Goal: Task Accomplishment & Management: Manage account settings

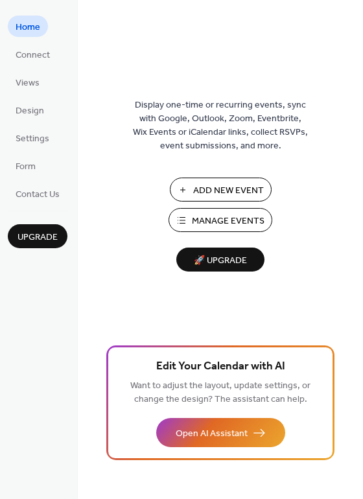
click at [207, 226] on span "Manage Events" at bounding box center [228, 222] width 73 height 14
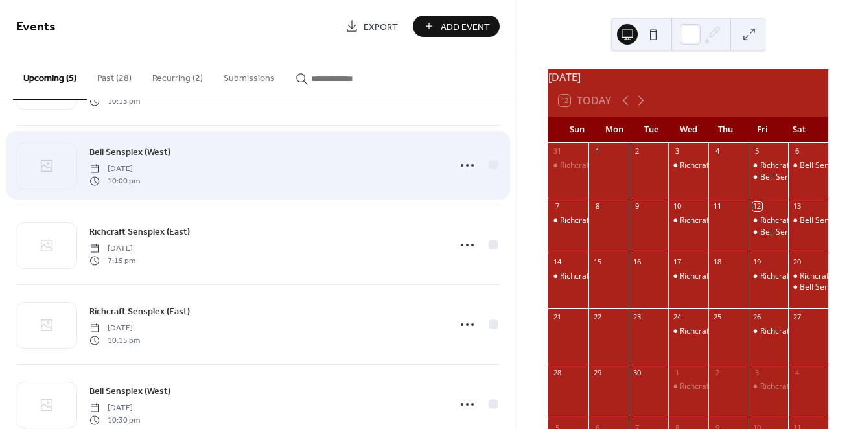
scroll to position [108, 0]
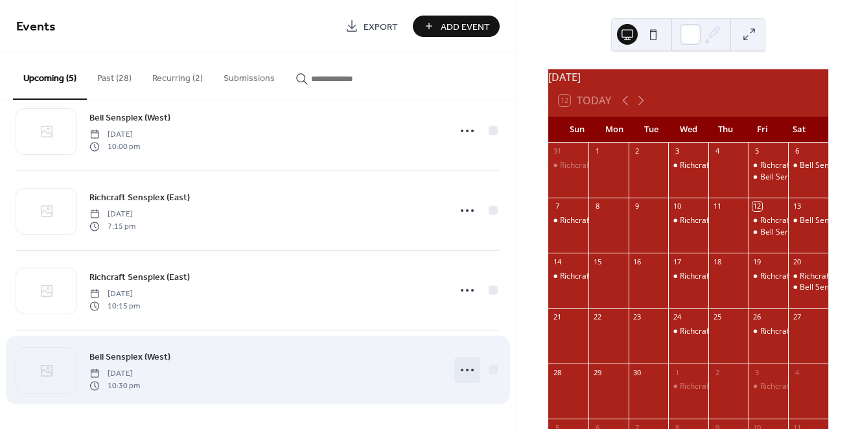
click at [457, 368] on icon at bounding box center [467, 370] width 21 height 21
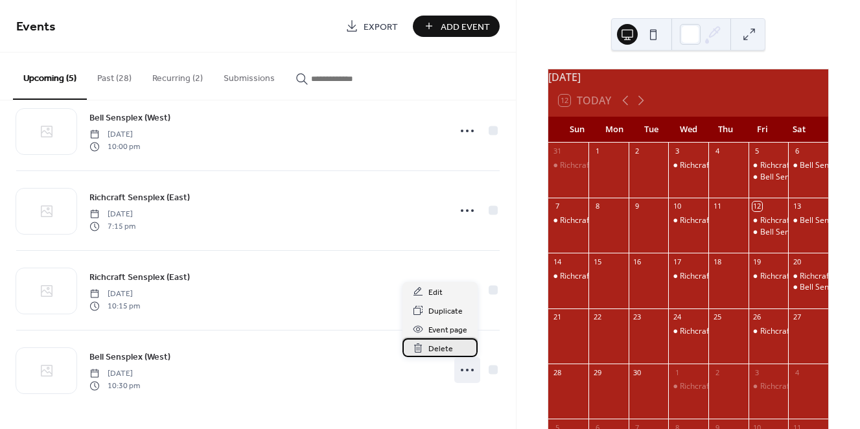
click at [447, 348] on span "Delete" at bounding box center [441, 349] width 25 height 14
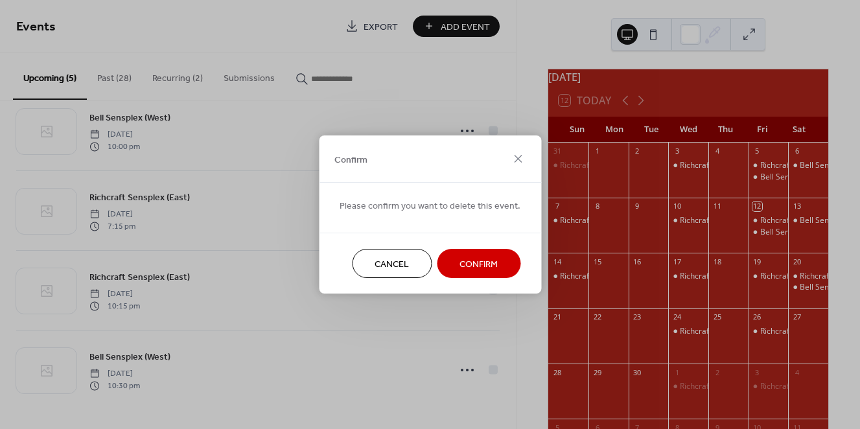
click at [477, 265] on span "Confirm" at bounding box center [479, 265] width 38 height 14
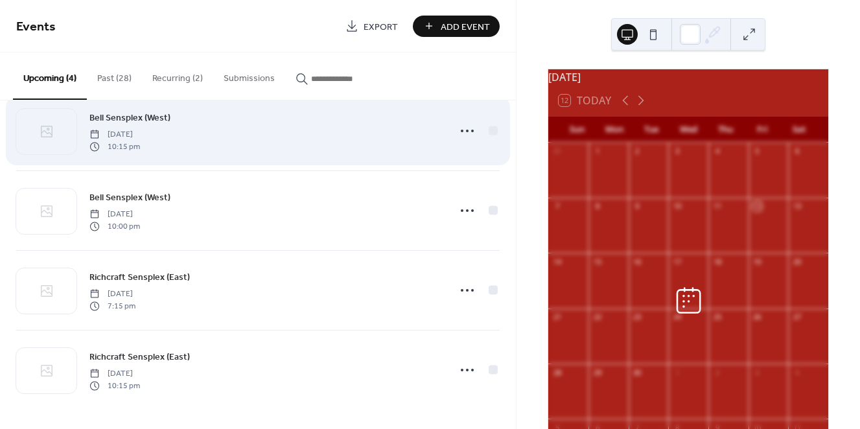
scroll to position [29, 0]
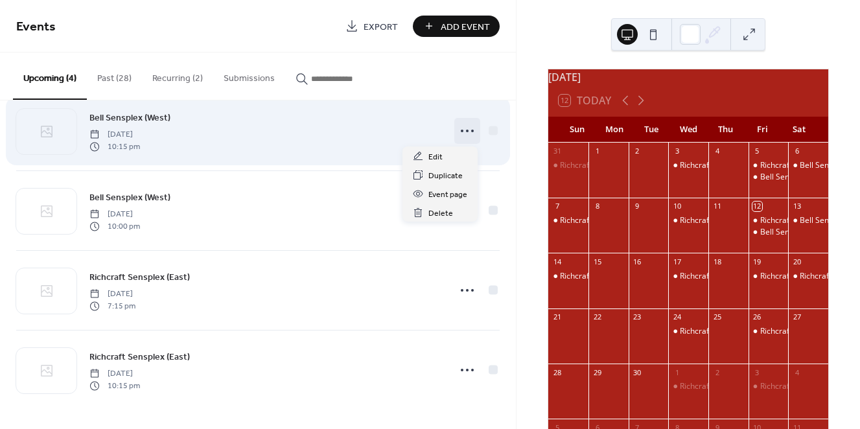
click at [466, 132] on circle at bounding box center [467, 131] width 3 height 3
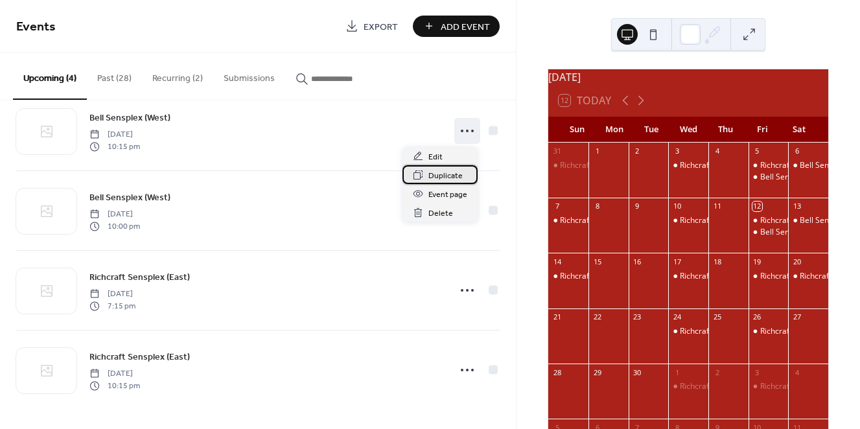
click at [449, 173] on span "Duplicate" at bounding box center [446, 176] width 34 height 14
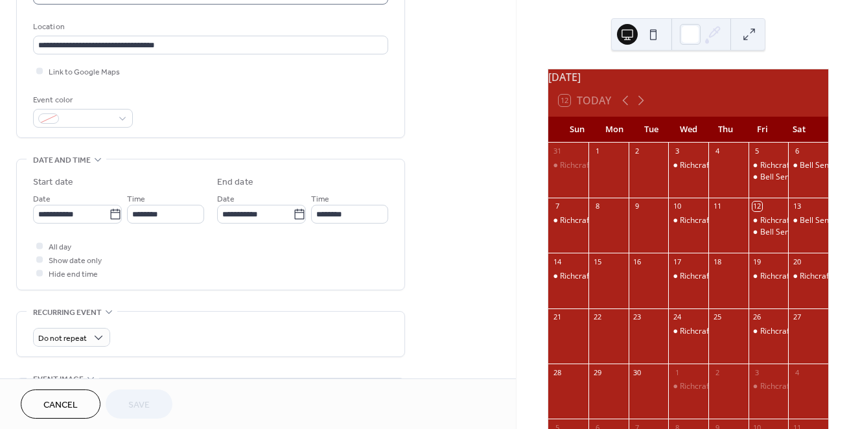
scroll to position [270, 0]
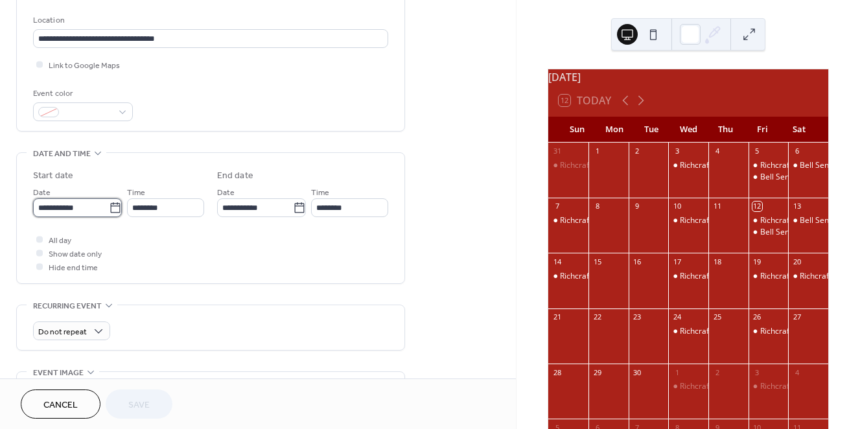
click at [75, 205] on input "**********" at bounding box center [71, 207] width 76 height 19
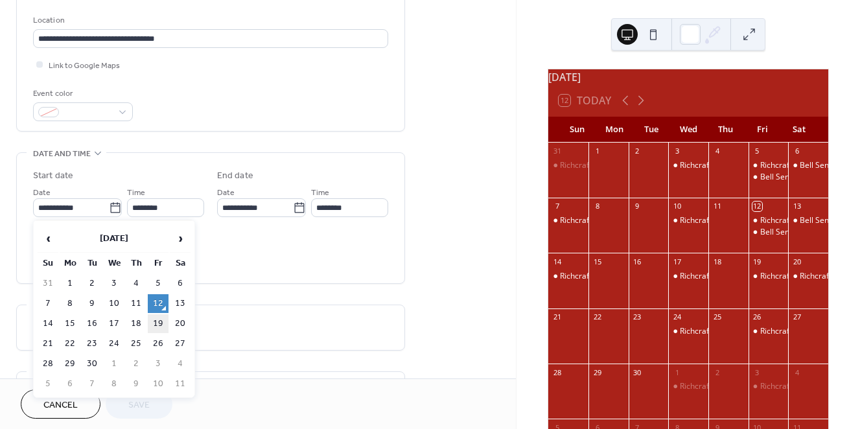
click at [158, 318] on td "19" at bounding box center [158, 323] width 21 height 19
type input "**********"
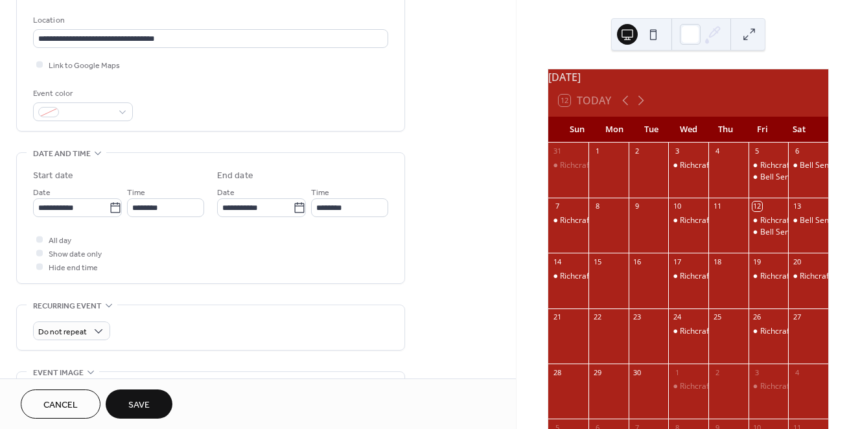
click at [143, 403] on span "Save" at bounding box center [138, 406] width 21 height 14
